Goal: Task Accomplishment & Management: Manage account settings

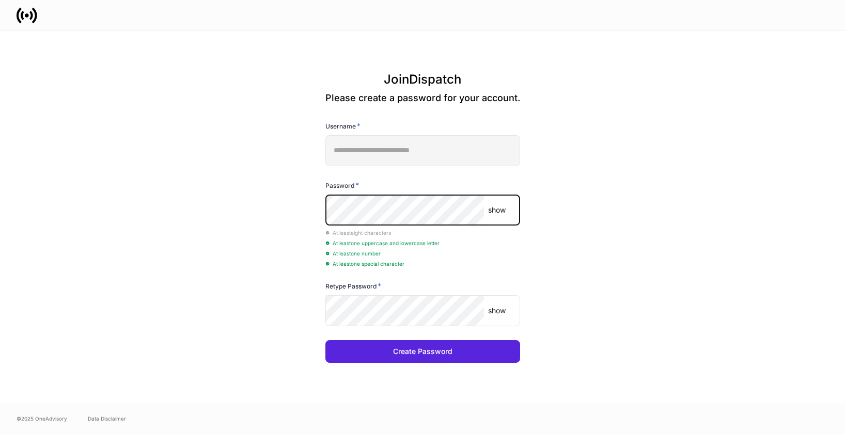
click at [325, 340] on button "Create Password" at bounding box center [422, 351] width 195 height 23
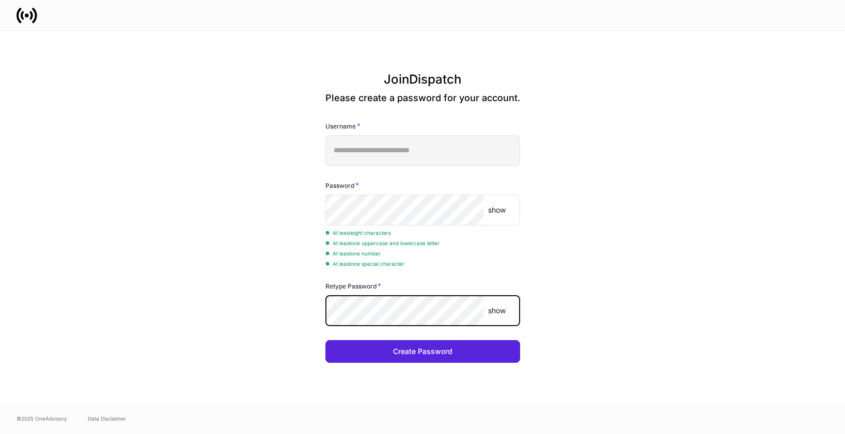
click at [325, 340] on button "Create Password" at bounding box center [422, 351] width 195 height 23
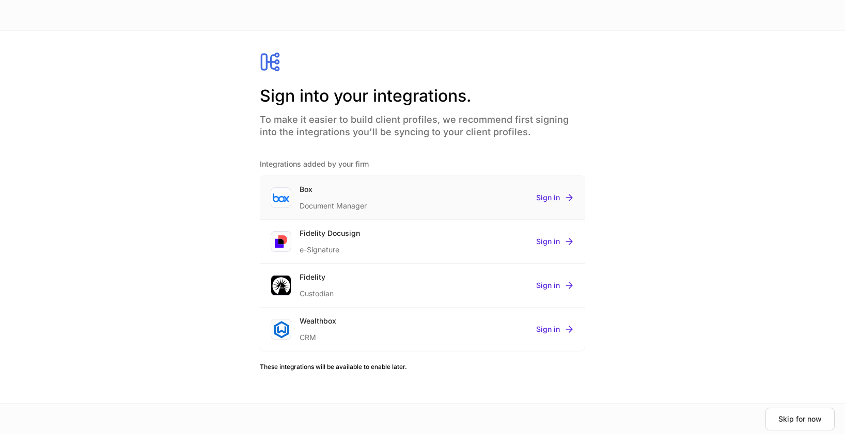
click at [551, 199] on div "Sign in" at bounding box center [555, 198] width 38 height 10
click at [546, 241] on div "Sign in" at bounding box center [555, 242] width 38 height 10
click at [552, 284] on div "Sign in" at bounding box center [555, 286] width 38 height 10
click at [687, 294] on div at bounding box center [422, 217] width 845 height 434
click at [552, 328] on div at bounding box center [422, 217] width 845 height 434
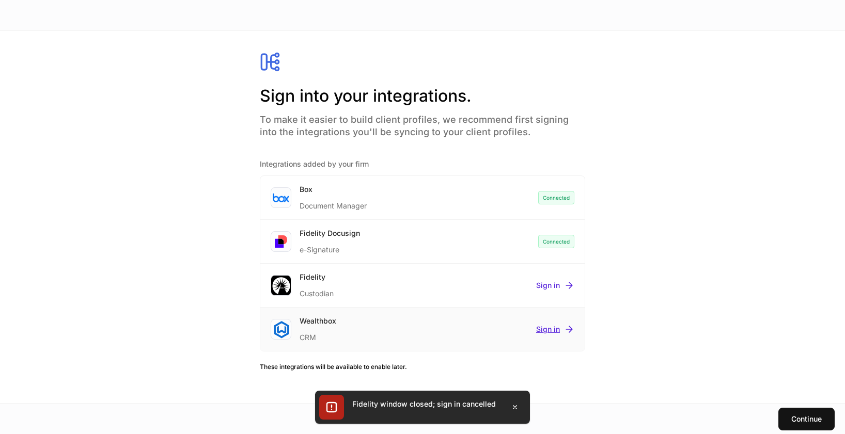
click at [550, 328] on div "Sign in" at bounding box center [555, 329] width 38 height 10
click at [697, 334] on div at bounding box center [422, 217] width 845 height 434
